Goal: Task Accomplishment & Management: Manage account settings

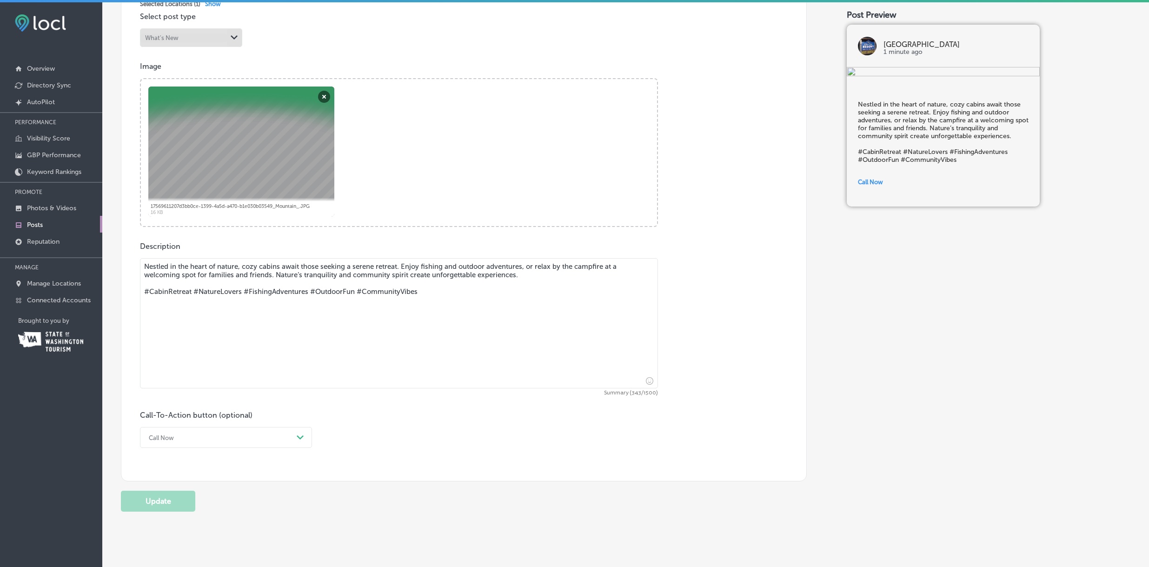
scroll to position [332, 0]
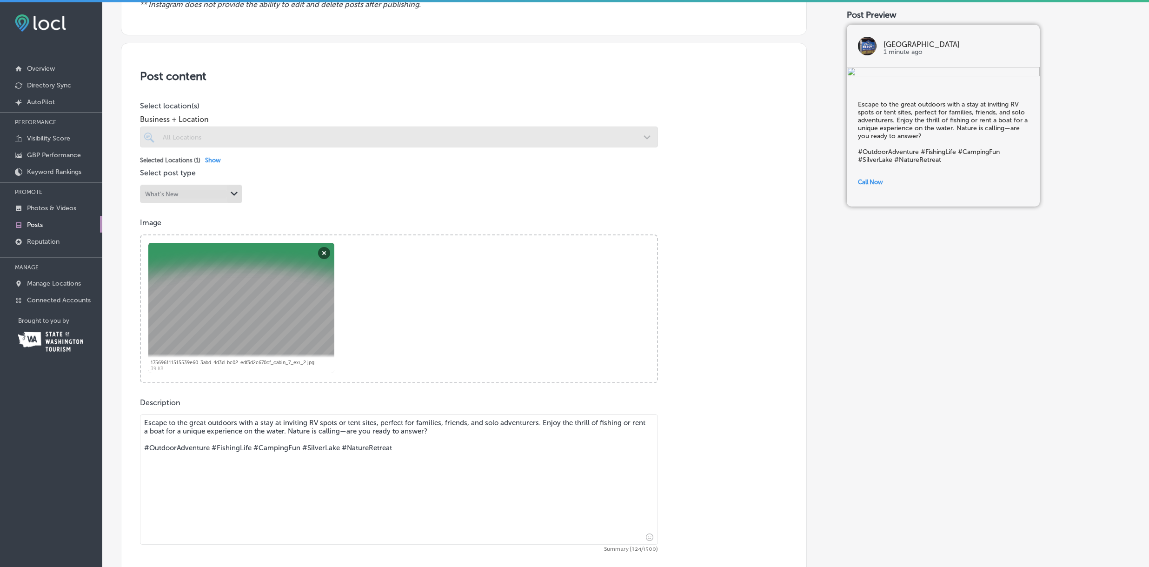
scroll to position [154, 0]
click at [299, 422] on textarea "Escape to the great outdoors with a stay at inviting RV spots or tent sites, pe…" at bounding box center [399, 478] width 518 height 130
click at [312, 421] on textarea "Escape to the great outdoors with a stay at inviting RV spots or tent sites, pe…" at bounding box center [399, 478] width 518 height 130
drag, startPoint x: 312, startPoint y: 421, endPoint x: 322, endPoint y: 421, distance: 9.8
click at [322, 421] on textarea "Escape to the great outdoors with a stay at inviting RV spots or tent sites, pe…" at bounding box center [399, 478] width 518 height 130
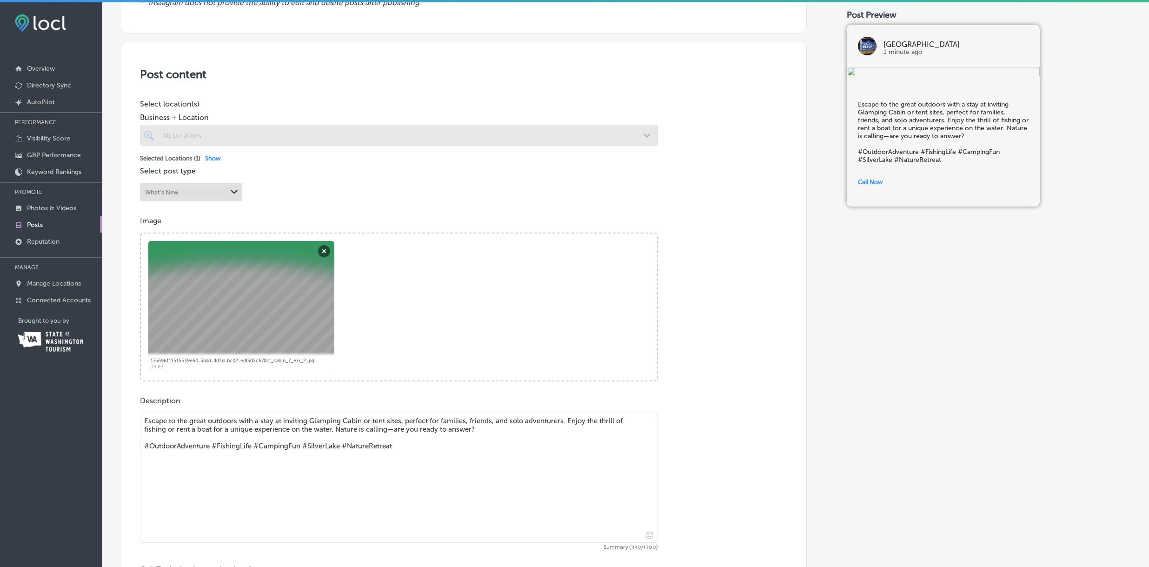
click at [378, 423] on textarea "Escape to the great outdoors with a stay at inviting Glamping Cabin or tent sit…" at bounding box center [399, 478] width 518 height 130
drag, startPoint x: 378, startPoint y: 423, endPoint x: 392, endPoint y: 422, distance: 14.0
click at [392, 422] on textarea "Escape to the great outdoors with a stay at inviting Glamping Cabin or tent sit…" at bounding box center [399, 478] width 518 height 130
click at [437, 420] on textarea "Escape to the great outdoors with a stay at inviting Glamping Cabin or the [GEO…" at bounding box center [399, 478] width 518 height 130
drag, startPoint x: 283, startPoint y: 421, endPoint x: 290, endPoint y: 414, distance: 9.9
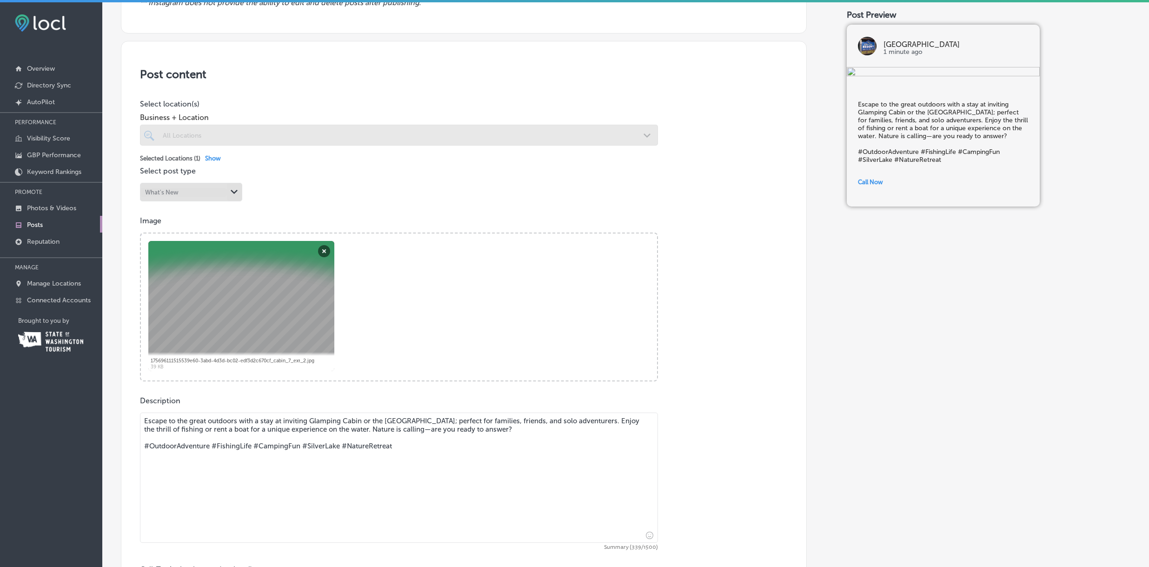
click at [283, 421] on textarea "Escape to the great outdoors with a stay at inviting Glamping Cabin or the [GEO…" at bounding box center [399, 478] width 518 height 130
click at [373, 422] on textarea "Escape to the great outdoors with a stay at the inviting Glamping Cabin or the …" at bounding box center [399, 478] width 518 height 130
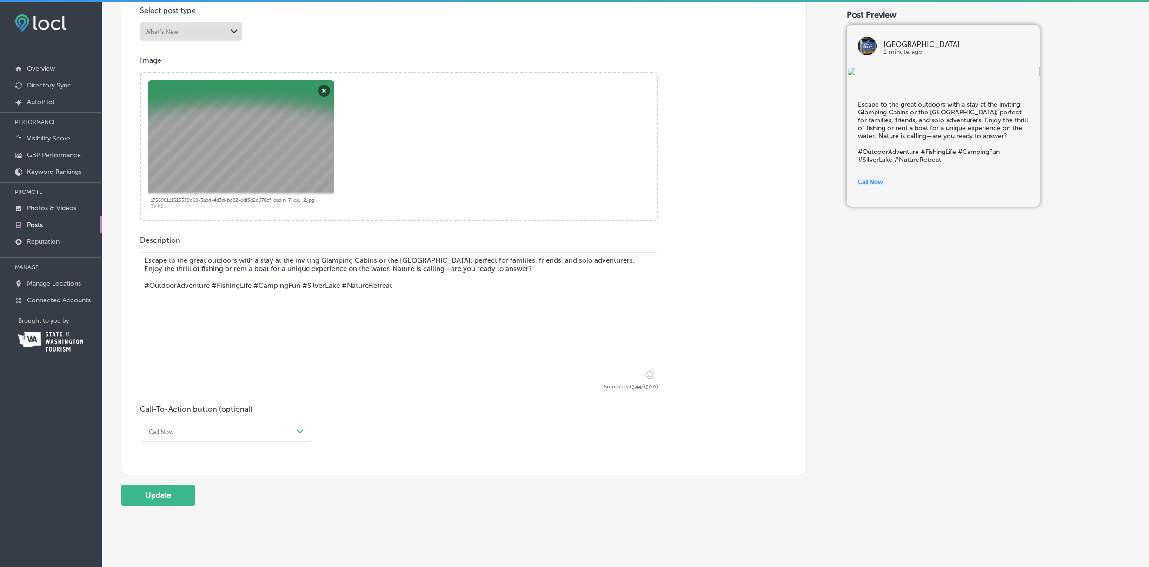
scroll to position [332, 0]
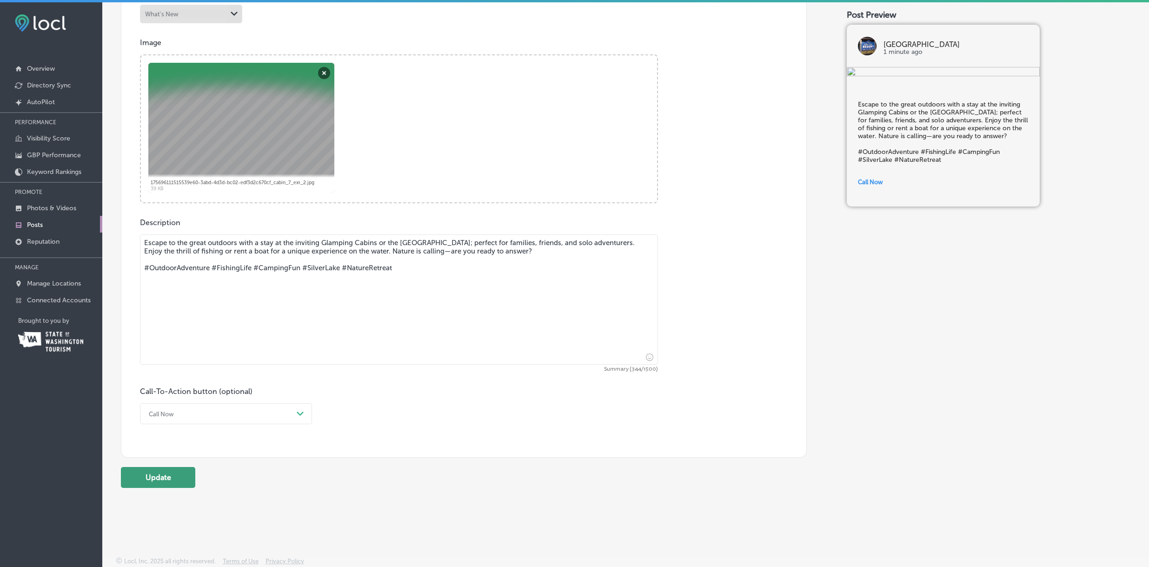
type textarea "Escape to the great outdoors with a stay at the inviting Glamping Cabins or the…"
click at [165, 475] on button "Update" at bounding box center [158, 477] width 74 height 21
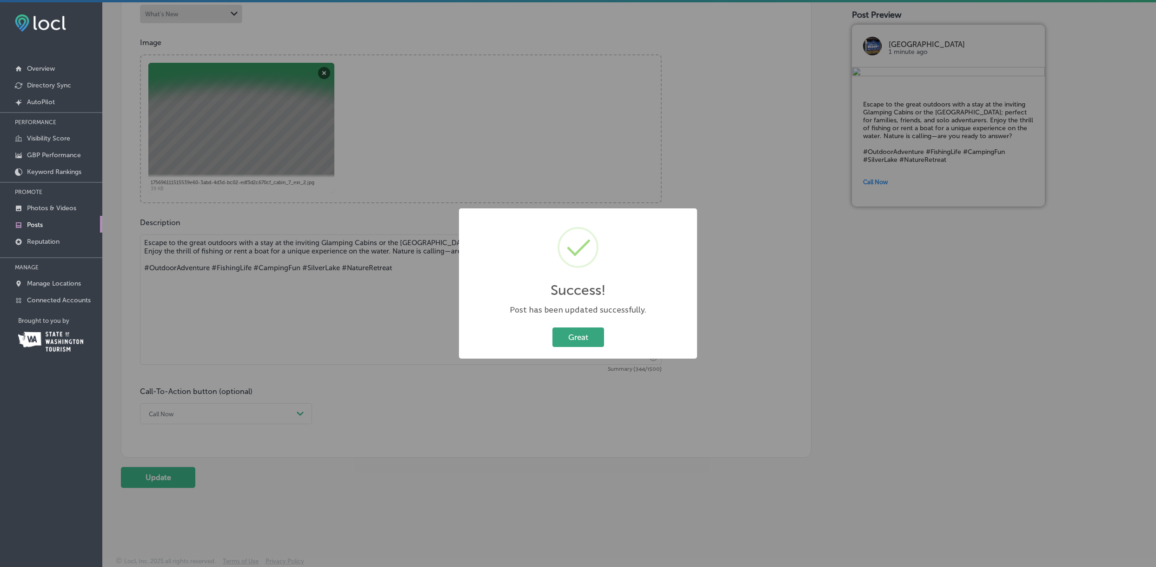
click at [586, 337] on button "Great" at bounding box center [579, 336] width 52 height 19
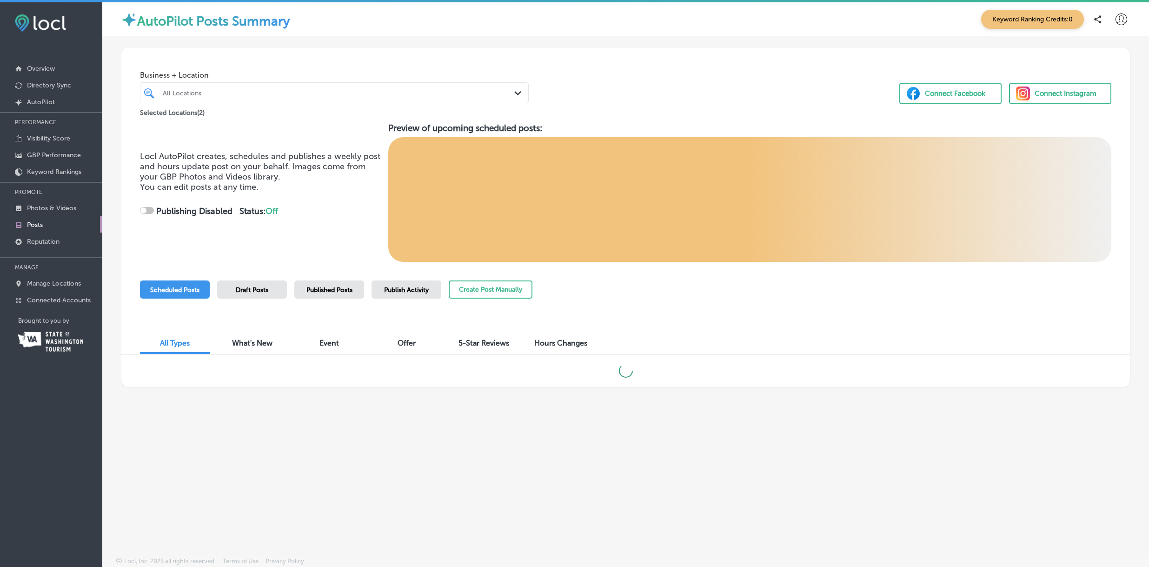
checkbox input "true"
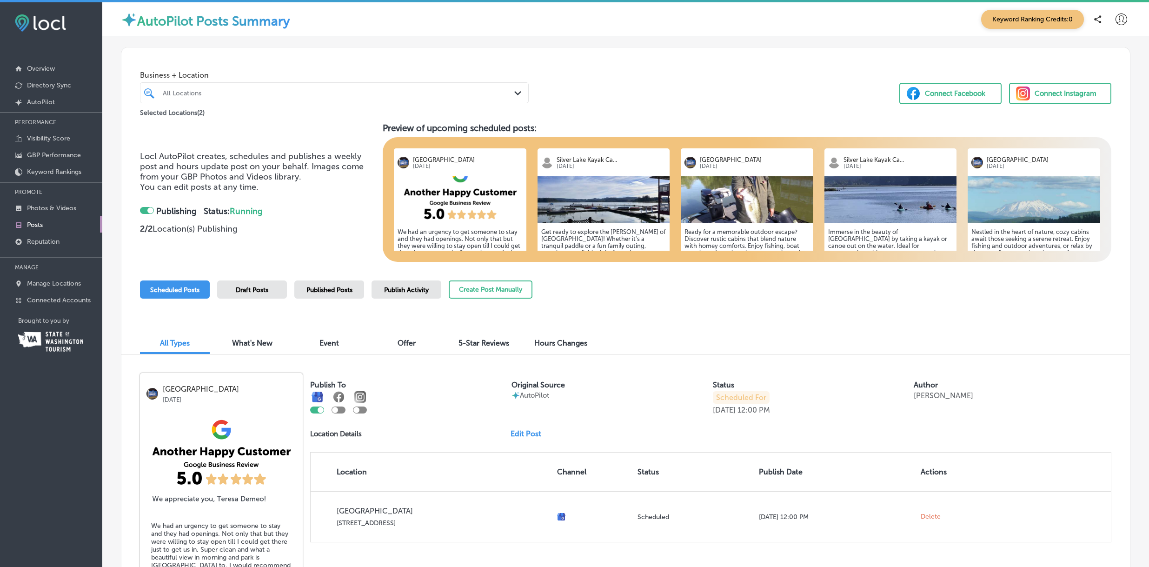
click at [724, 235] on h5 "Ready for a memorable outdoor escape? Discover rustic cabins that blend nature …" at bounding box center [747, 263] width 125 height 70
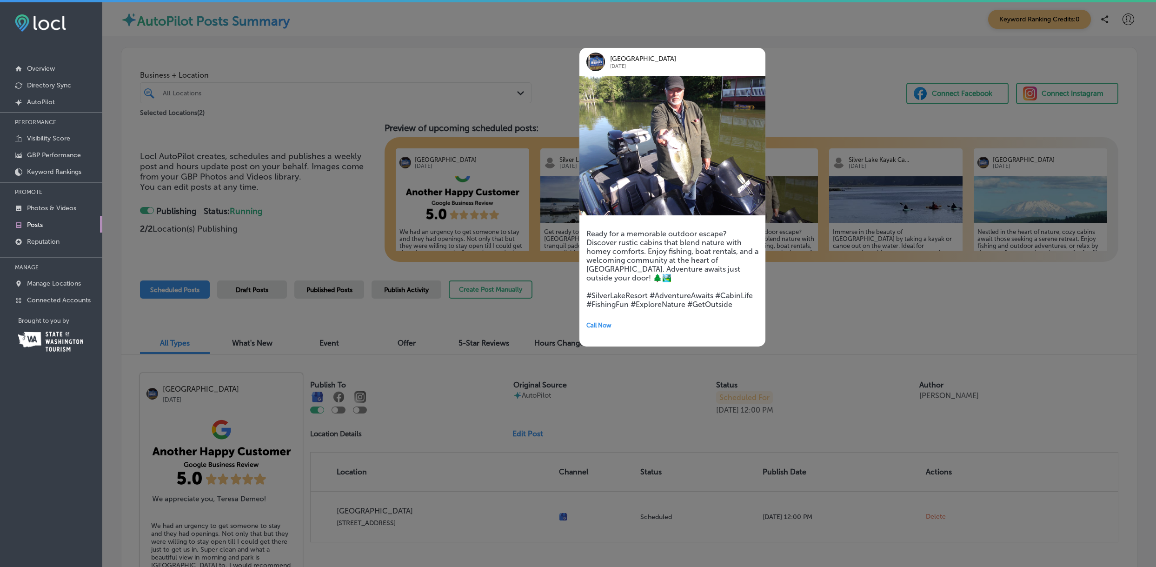
click at [795, 311] on div at bounding box center [578, 283] width 1156 height 567
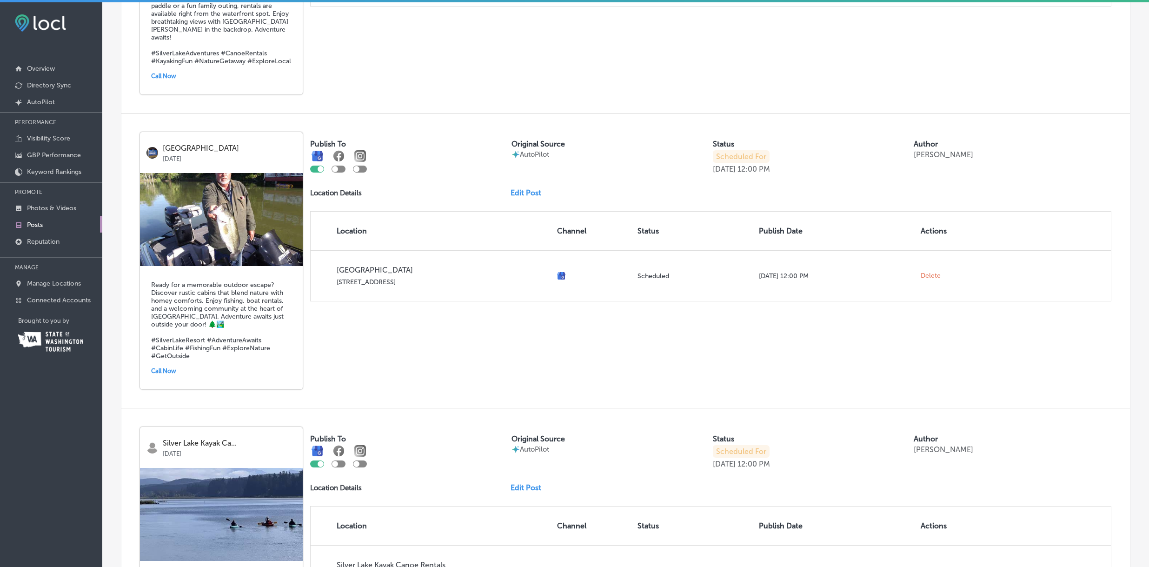
scroll to position [821, 0]
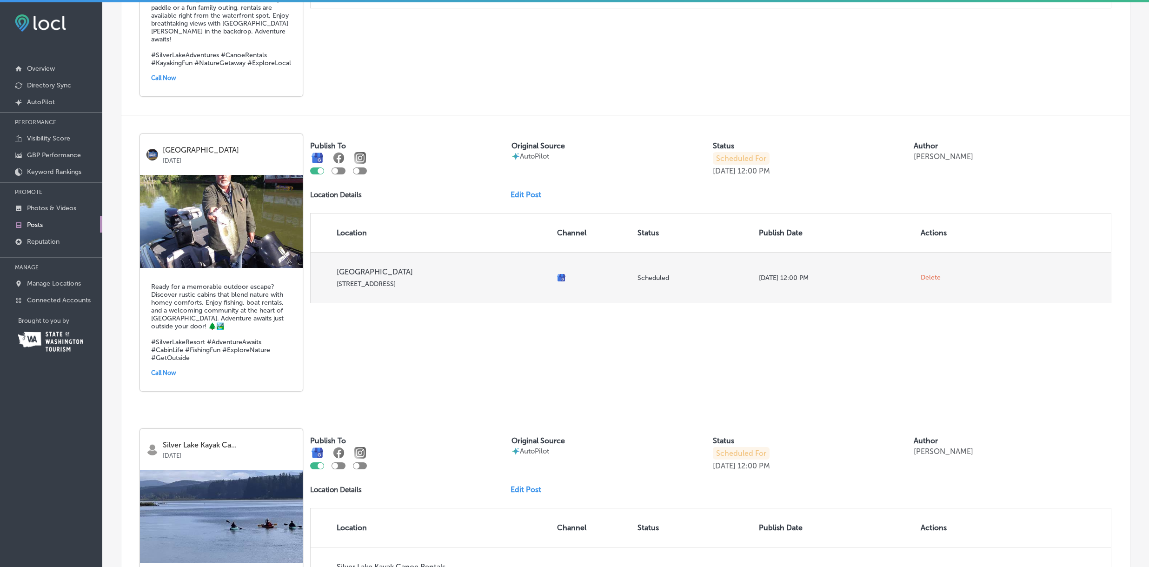
click at [928, 274] on span "Delete" at bounding box center [931, 278] width 20 height 8
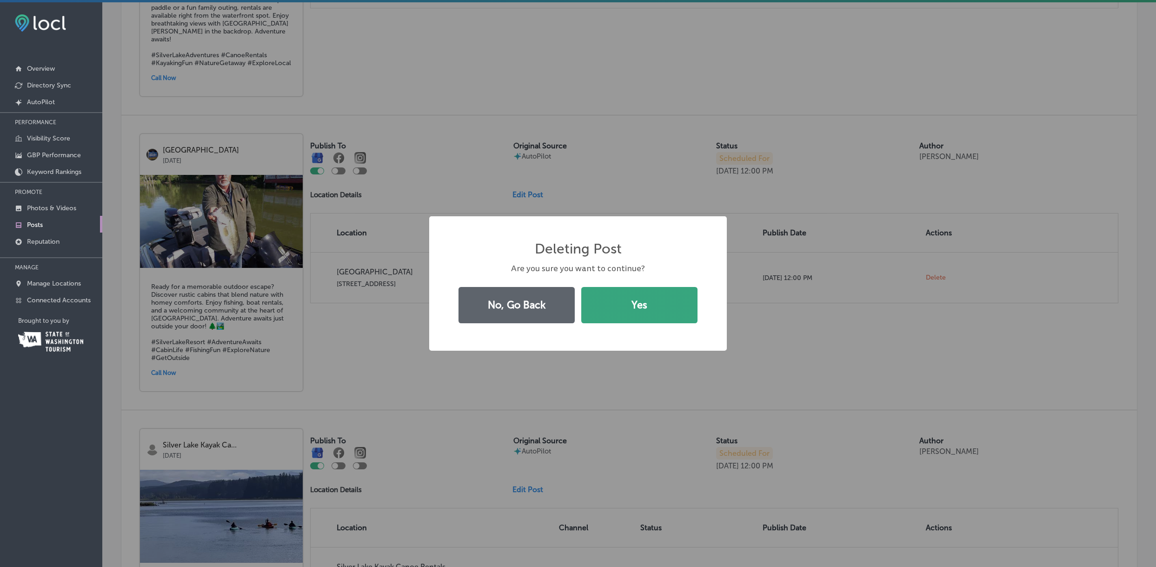
click at [670, 304] on button "Yes" at bounding box center [639, 305] width 116 height 36
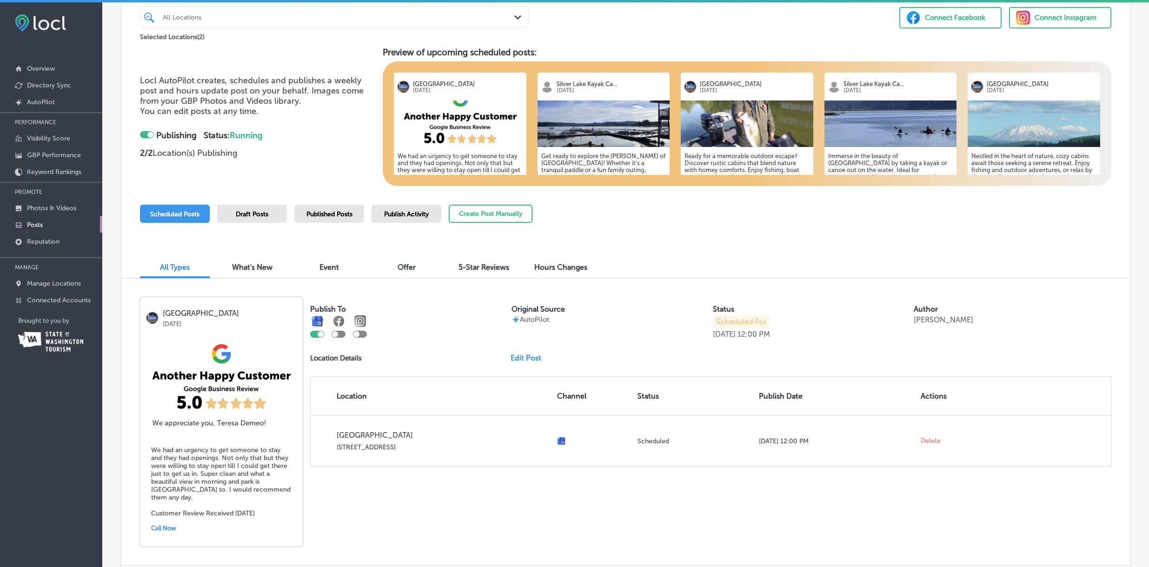
scroll to position [0, 0]
